Goal: Task Accomplishment & Management: Manage account settings

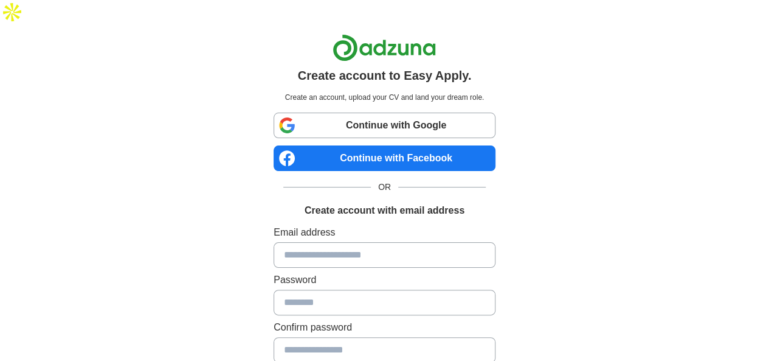
click at [326, 242] on input at bounding box center [385, 255] width 222 height 26
click at [220, 249] on div "Create account to Easy Apply. Create an account, upload your CV and land your d…" at bounding box center [384, 268] width 603 height 488
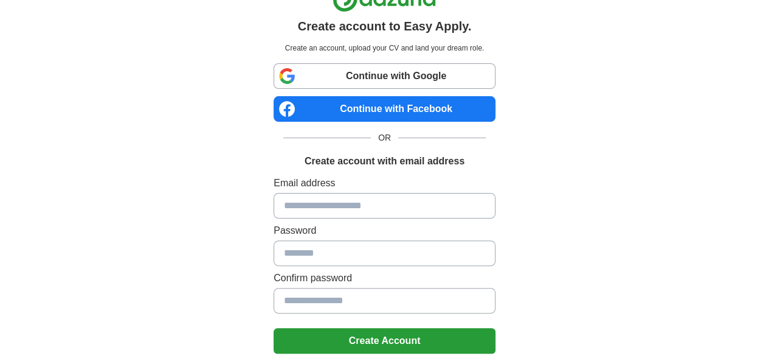
scroll to position [61, 0]
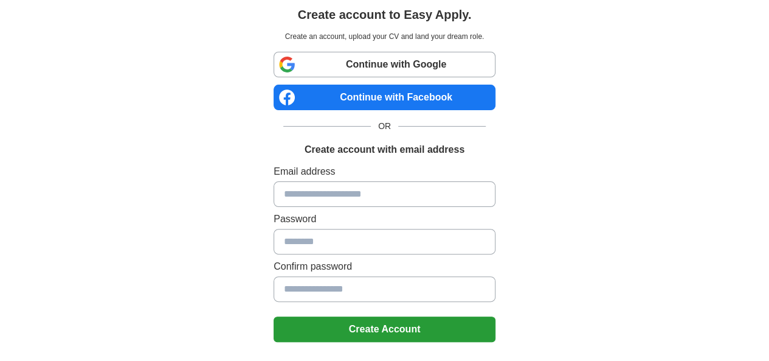
click at [314, 52] on link "Continue with Google" at bounding box center [385, 65] width 222 height 26
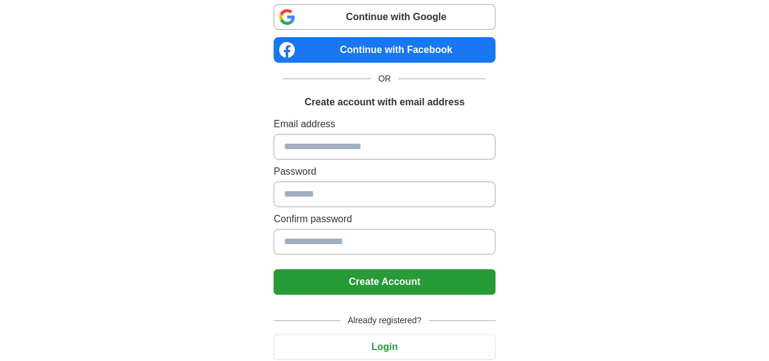
scroll to position [125, 0]
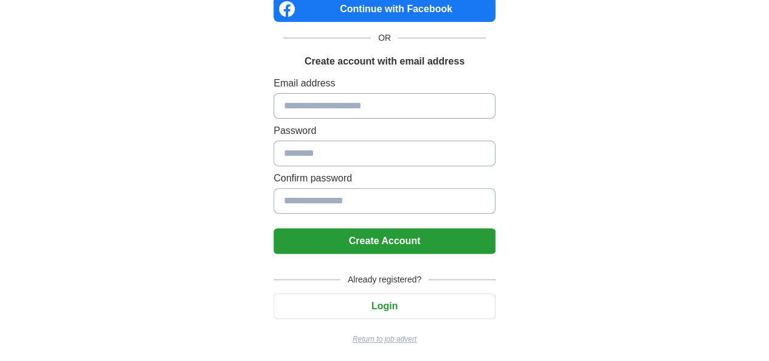
click at [379, 308] on button "Login" at bounding box center [385, 306] width 222 height 26
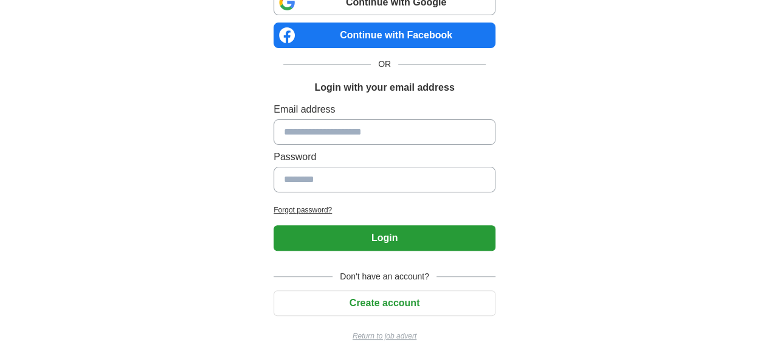
scroll to position [96, 0]
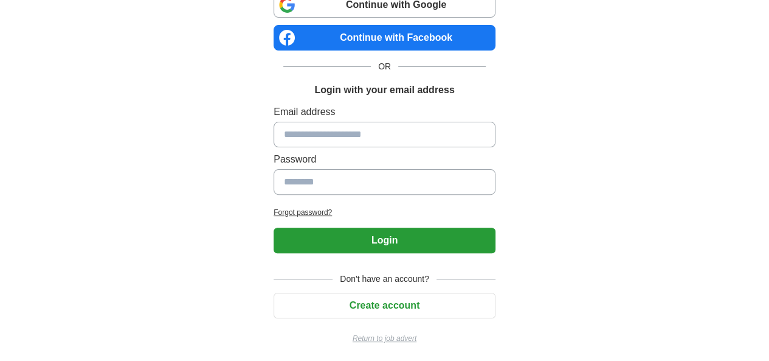
click at [323, 131] on input at bounding box center [385, 135] width 222 height 26
type input "**********"
click at [338, 182] on input at bounding box center [385, 182] width 222 height 26
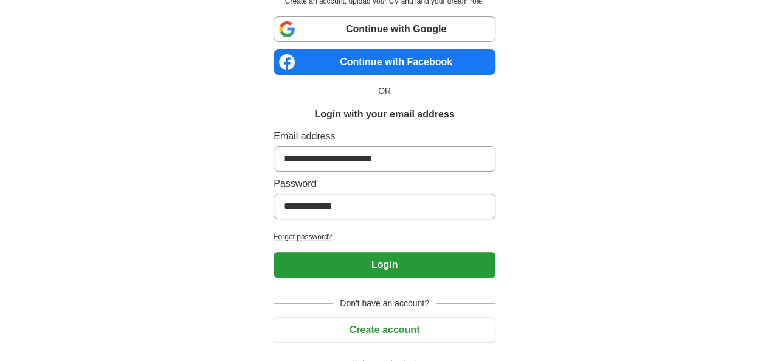
type input "**********"
drag, startPoint x: 387, startPoint y: 166, endPoint x: 388, endPoint y: 195, distance: 28.6
drag, startPoint x: 388, startPoint y: 195, endPoint x: 371, endPoint y: 238, distance: 46.4
click at [371, 252] on button "Login" at bounding box center [385, 265] width 222 height 26
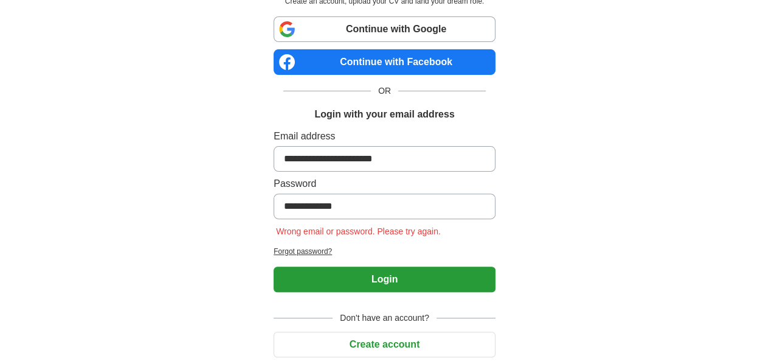
click at [317, 193] on input "**********" at bounding box center [385, 206] width 222 height 26
click at [288, 246] on h2 "Forgot password?" at bounding box center [385, 251] width 222 height 11
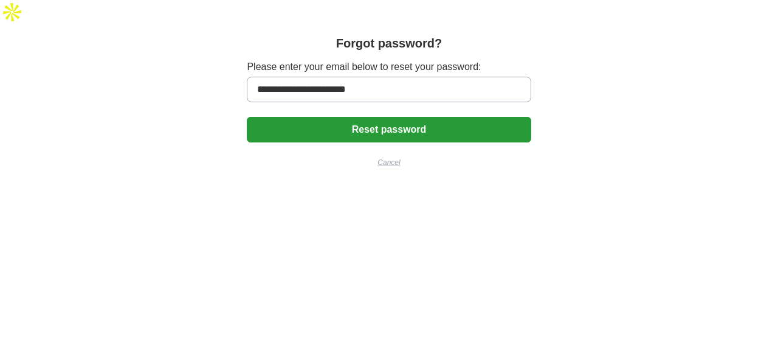
click at [382, 117] on button "Reset password" at bounding box center [389, 130] width 284 height 26
